Goal: Check status: Check status

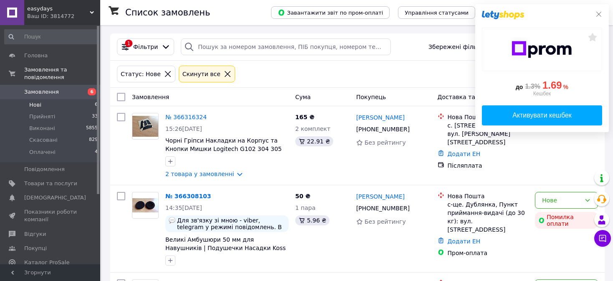
click at [599, 14] on icon at bounding box center [598, 14] width 7 height 7
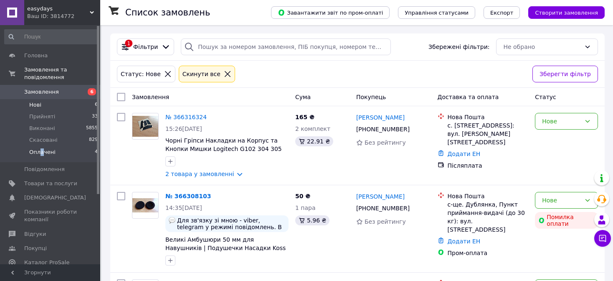
click at [41, 148] on span "Оплачені" at bounding box center [42, 152] width 26 height 8
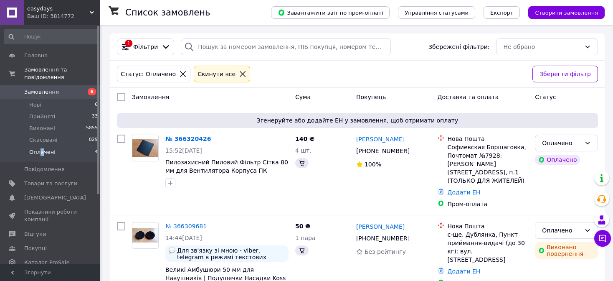
click at [46, 148] on span "Оплачені" at bounding box center [42, 152] width 26 height 8
click at [177, 138] on link "№ 366320426" at bounding box center [187, 138] width 45 height 7
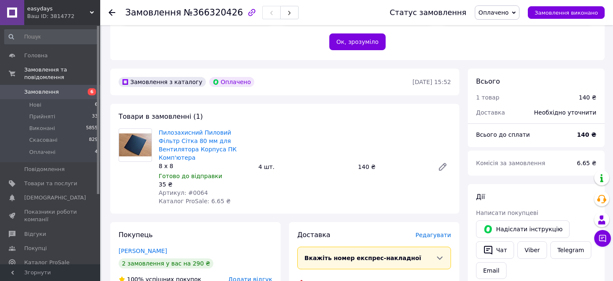
scroll to position [209, 0]
